Goal: Task Accomplishment & Management: Use online tool/utility

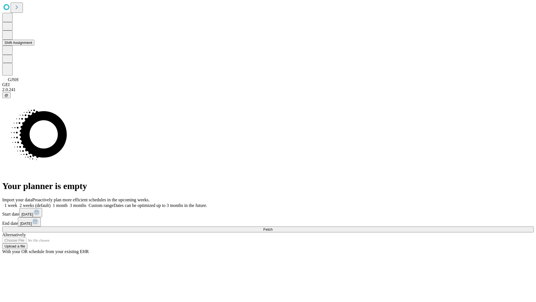
click at [34, 46] on button "Shift Assignment" at bounding box center [18, 43] width 32 height 6
